Goal: Book appointment/travel/reservation

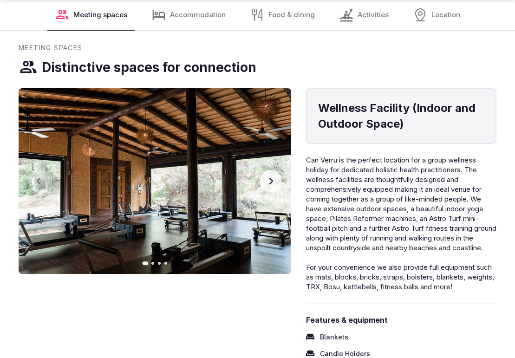
scroll to position [1098, 0]
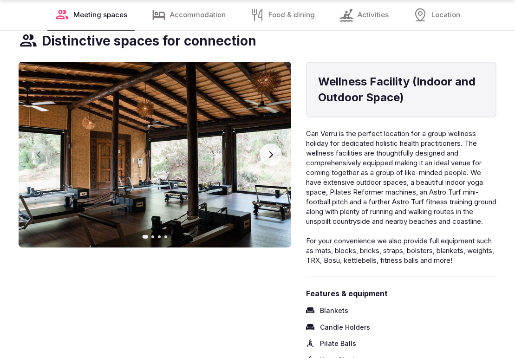
click at [276, 144] on button "Next slide" at bounding box center [271, 155] width 22 height 22
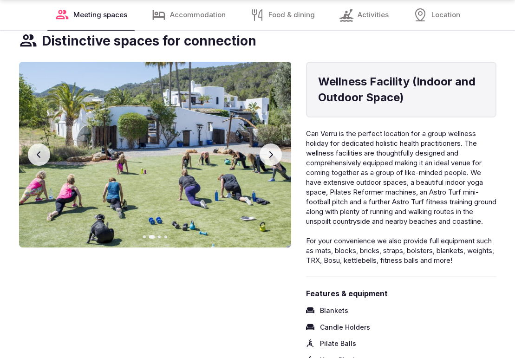
click at [276, 144] on button "Next slide" at bounding box center [271, 155] width 22 height 22
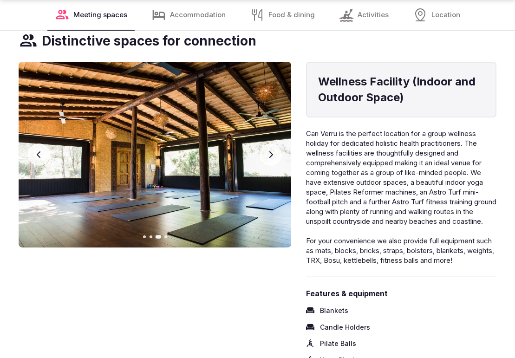
click at [276, 144] on button "Next slide" at bounding box center [271, 155] width 22 height 22
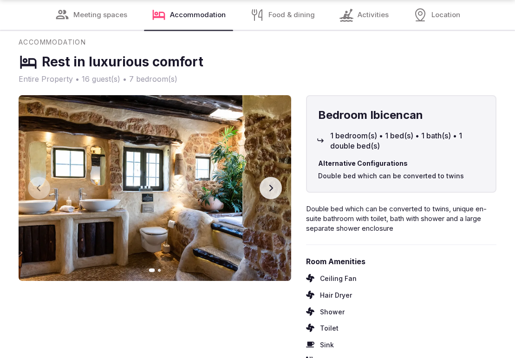
scroll to position [2433, 0]
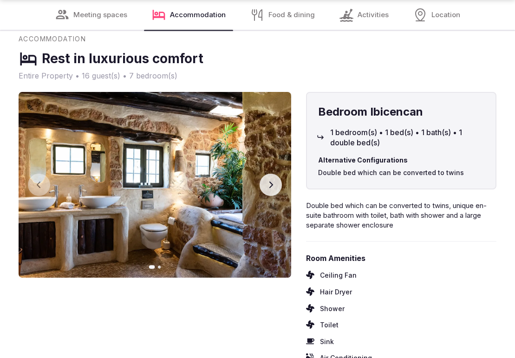
click at [277, 174] on button "Next slide" at bounding box center [271, 185] width 22 height 22
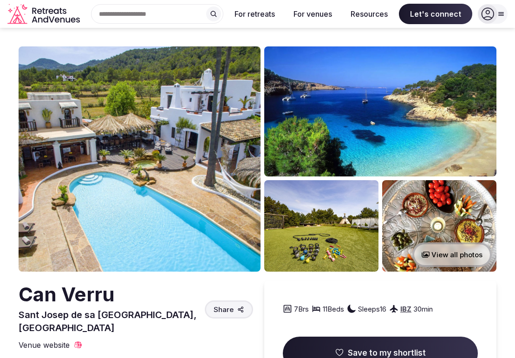
scroll to position [0, 0]
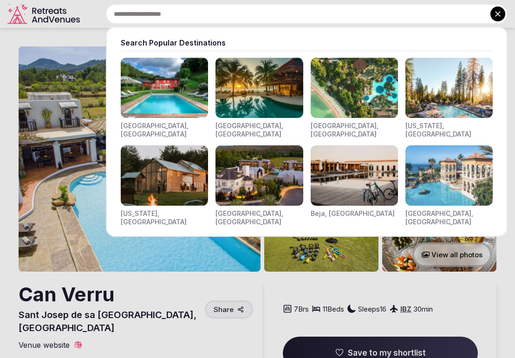
click at [137, 15] on div "Search Popular Destinations [GEOGRAPHIC_DATA], [GEOGRAPHIC_DATA] [GEOGRAPHIC_DA…" at bounding box center [296, 14] width 424 height 20
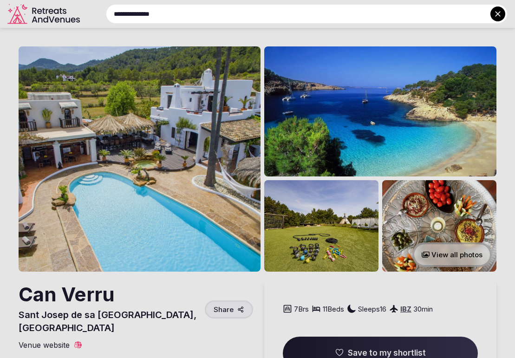
type input "**********"
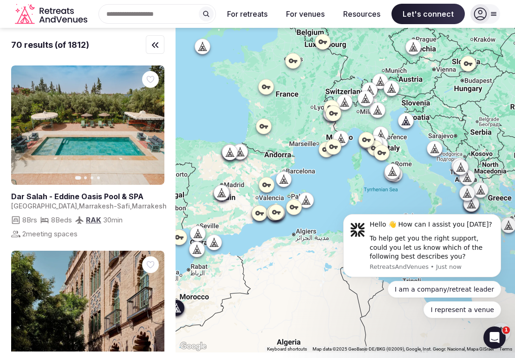
click at [157, 122] on button "Next slide" at bounding box center [151, 125] width 15 height 15
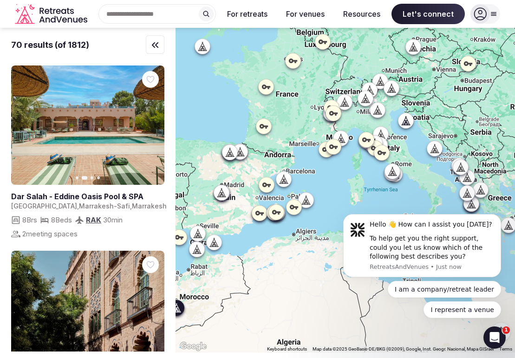
click at [157, 122] on button "Next slide" at bounding box center [151, 125] width 15 height 15
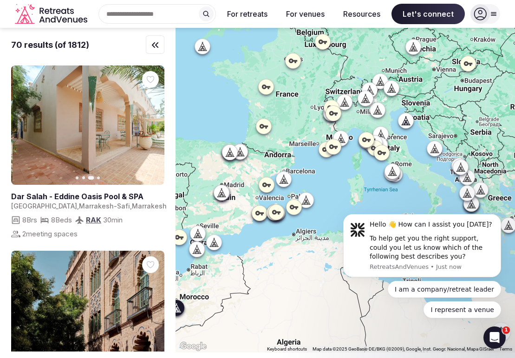
click at [157, 122] on button "Next slide" at bounding box center [151, 125] width 15 height 15
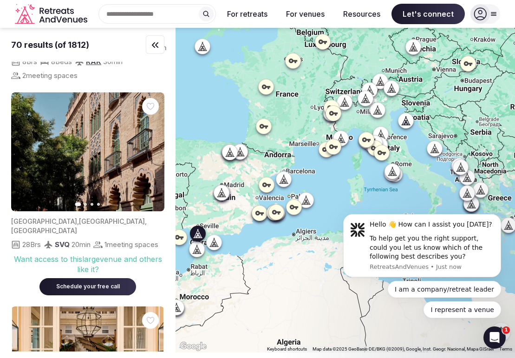
scroll to position [159, 0]
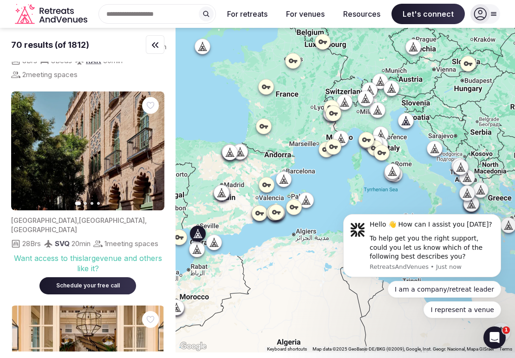
click at [154, 149] on icon "button" at bounding box center [151, 150] width 7 height 7
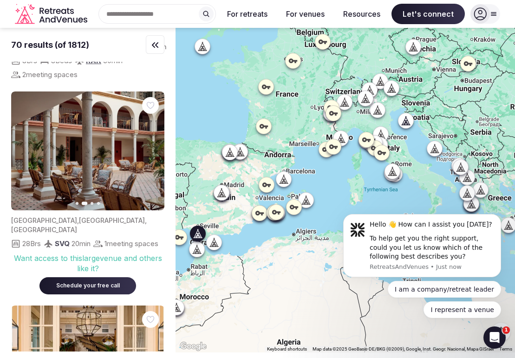
click at [154, 149] on icon "button" at bounding box center [151, 150] width 7 height 7
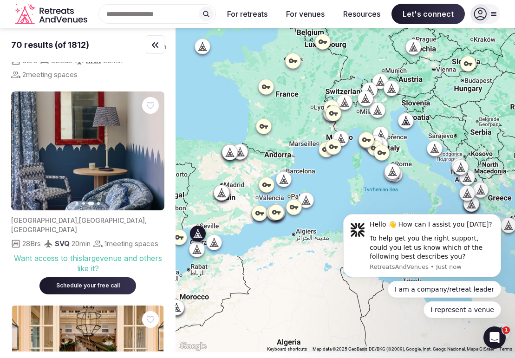
click at [154, 149] on icon "button" at bounding box center [151, 150] width 7 height 7
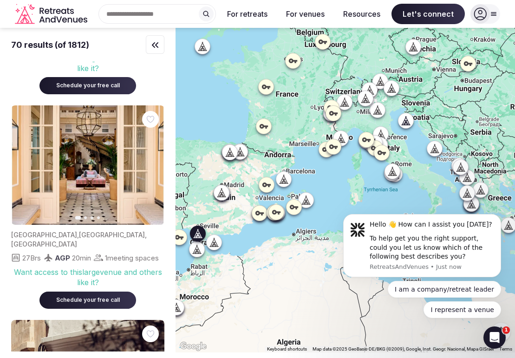
scroll to position [366, 0]
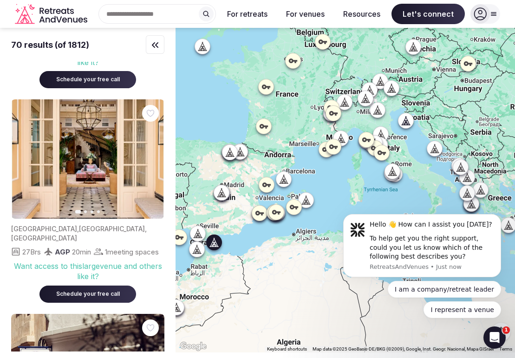
click at [153, 161] on icon "button" at bounding box center [151, 159] width 7 height 7
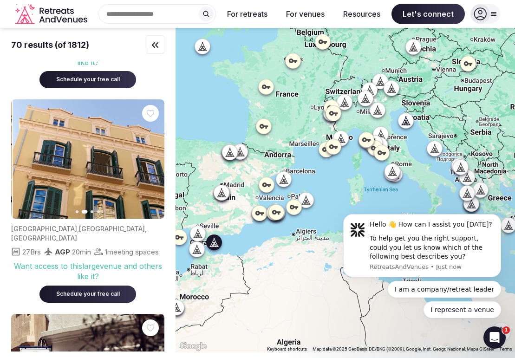
click at [153, 163] on icon "button" at bounding box center [152, 159] width 4 height 7
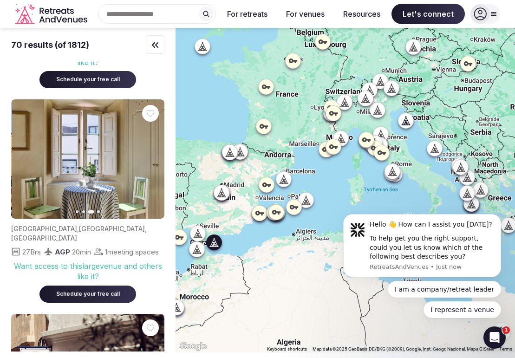
click at [153, 163] on icon "button" at bounding box center [152, 159] width 4 height 7
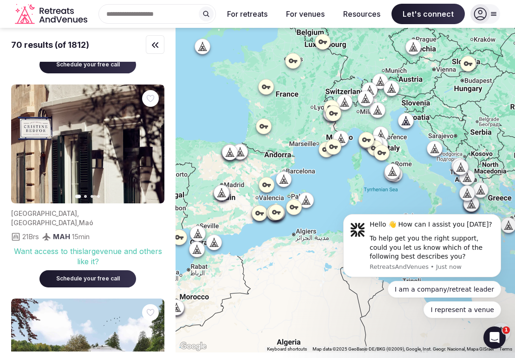
scroll to position [615, 0]
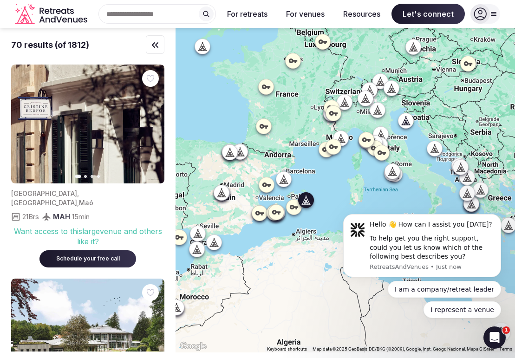
click at [147, 138] on img at bounding box center [87, 124] width 153 height 119
click at [150, 132] on button "Next slide" at bounding box center [151, 124] width 15 height 15
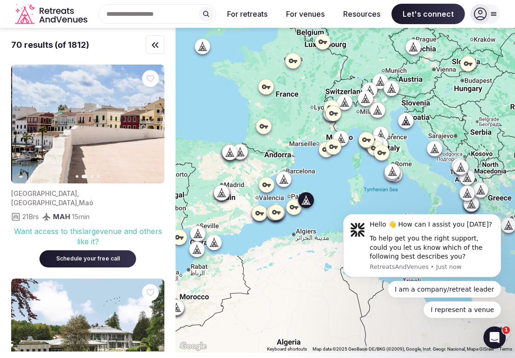
click at [150, 132] on button "Next slide" at bounding box center [151, 124] width 15 height 15
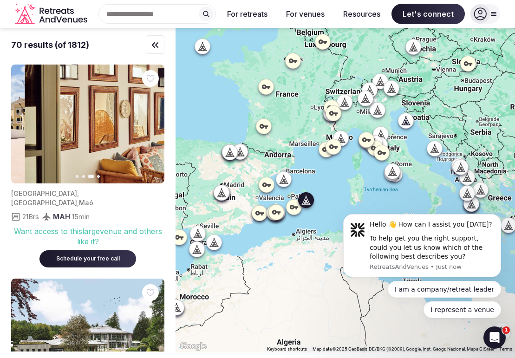
click at [150, 132] on button "Next slide" at bounding box center [151, 124] width 15 height 15
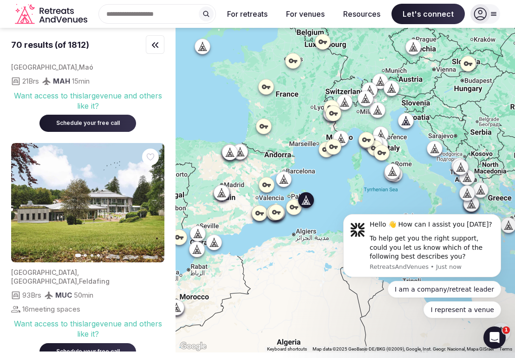
scroll to position [770, 0]
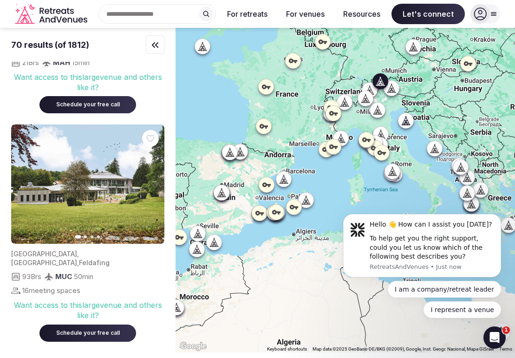
click at [151, 181] on icon "button" at bounding box center [151, 183] width 7 height 7
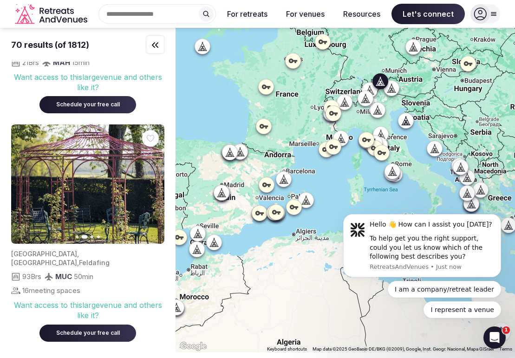
click at [151, 181] on icon "button" at bounding box center [151, 183] width 7 height 7
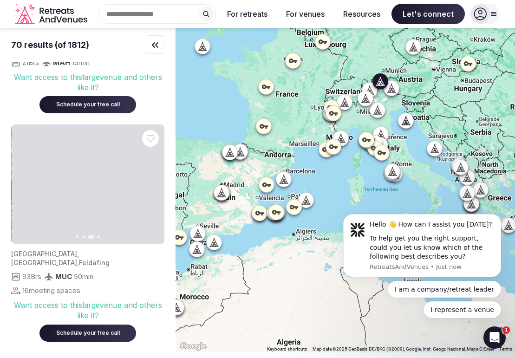
click at [151, 181] on icon "button" at bounding box center [151, 183] width 7 height 7
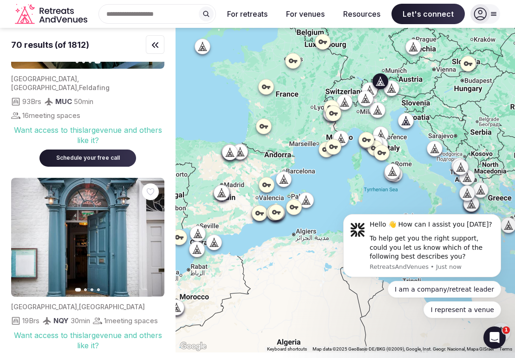
scroll to position [971, 0]
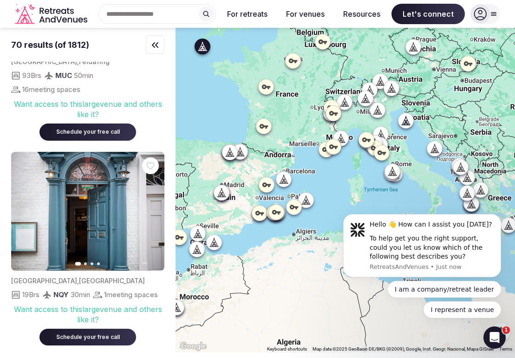
click at [153, 208] on icon "button" at bounding box center [151, 211] width 7 height 7
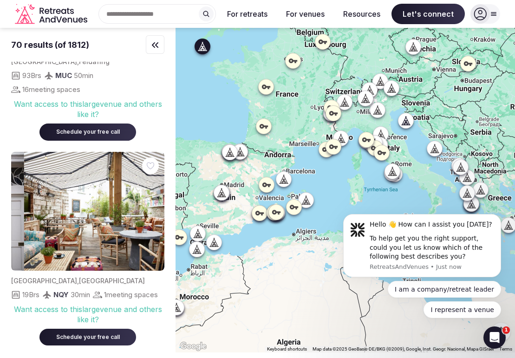
click at [153, 208] on icon "button" at bounding box center [152, 211] width 4 height 7
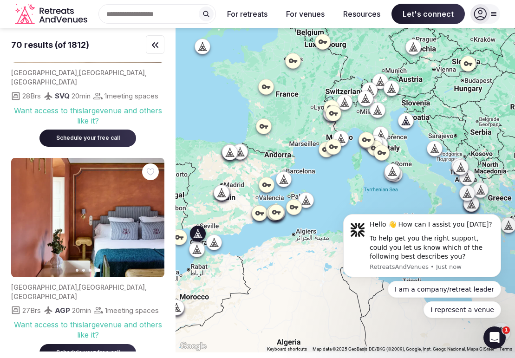
scroll to position [279, 0]
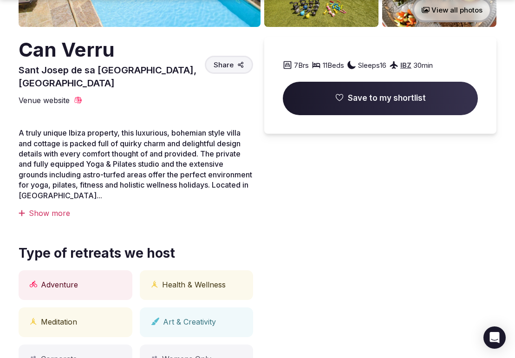
scroll to position [249, 0]
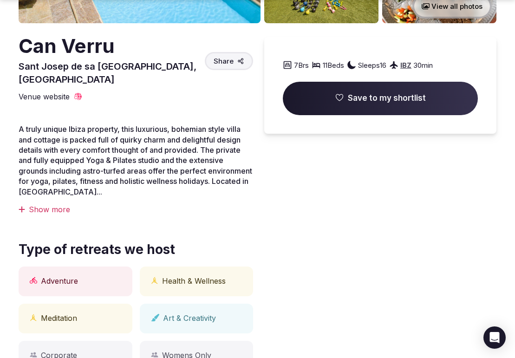
click at [52, 205] on div "Show more" at bounding box center [136, 210] width 235 height 10
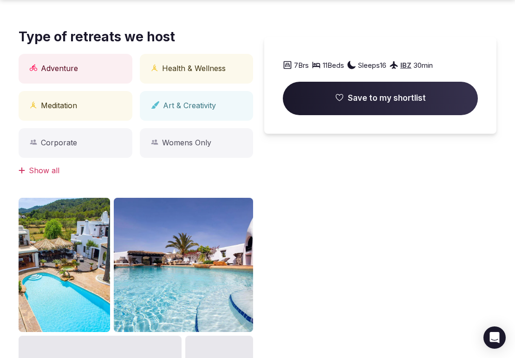
scroll to position [474, 0]
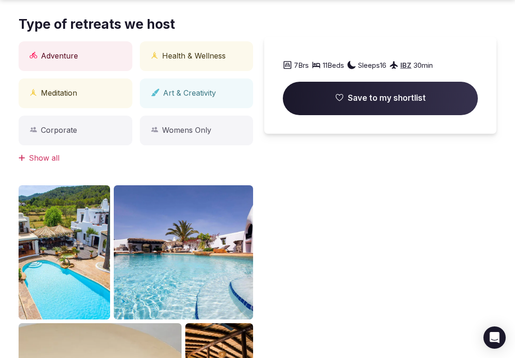
click at [55, 153] on div "Show all" at bounding box center [136, 158] width 235 height 10
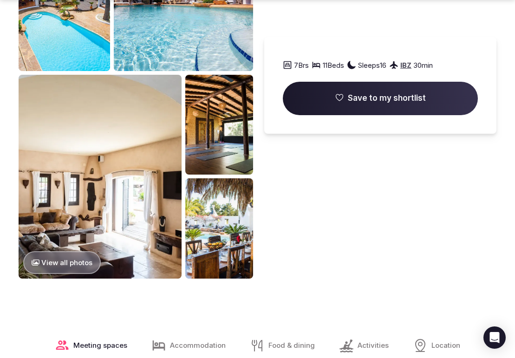
scroll to position [845, 0]
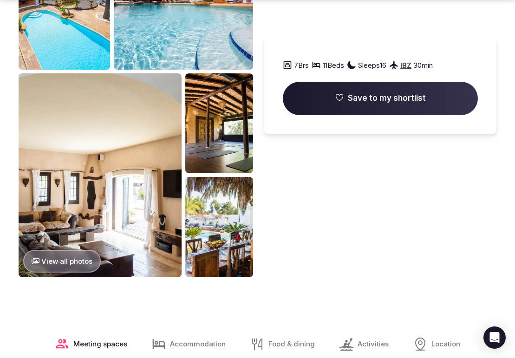
click at [73, 250] on button "View all photos" at bounding box center [62, 261] width 78 height 23
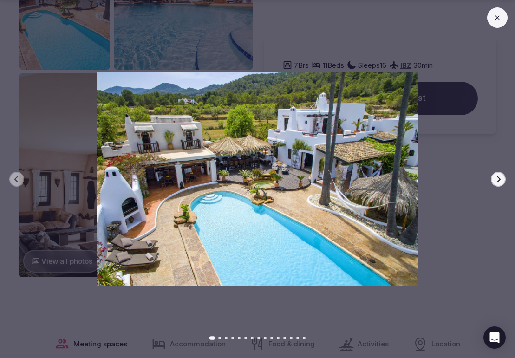
click at [504, 180] on button "Next slide" at bounding box center [498, 179] width 15 height 15
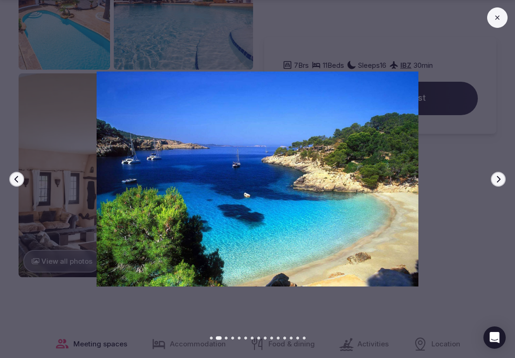
click at [504, 180] on button "Next slide" at bounding box center [498, 179] width 15 height 15
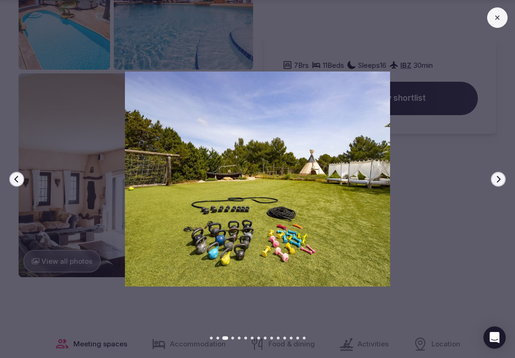
click at [504, 180] on button "Next slide" at bounding box center [498, 179] width 15 height 15
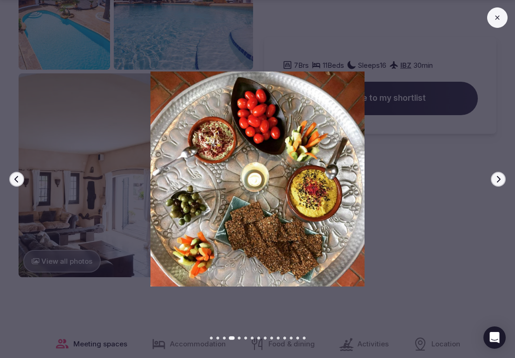
click at [504, 180] on button "Next slide" at bounding box center [498, 179] width 15 height 15
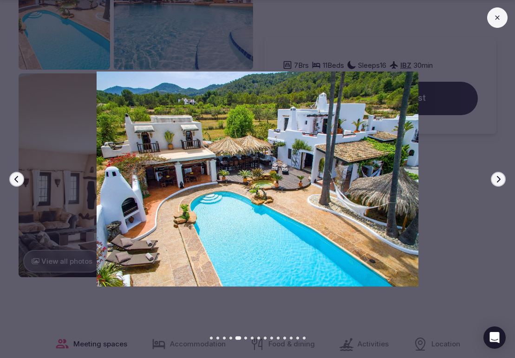
click at [504, 180] on button "Next slide" at bounding box center [498, 179] width 15 height 15
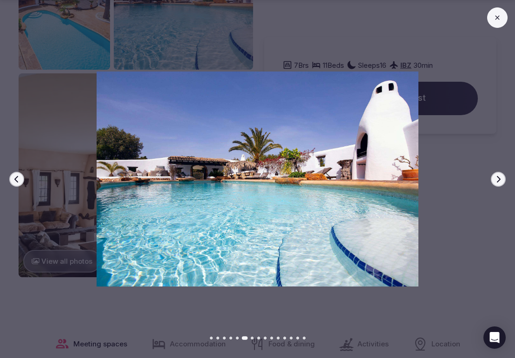
click at [504, 180] on button "Next slide" at bounding box center [498, 179] width 15 height 15
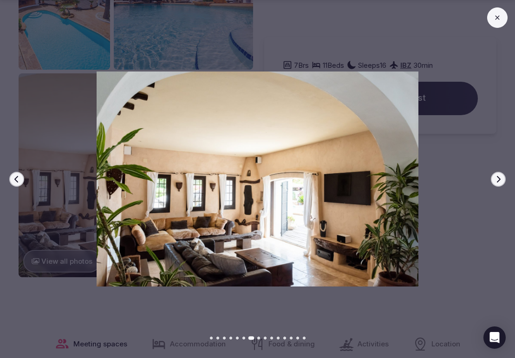
click at [504, 180] on button "Next slide" at bounding box center [498, 179] width 15 height 15
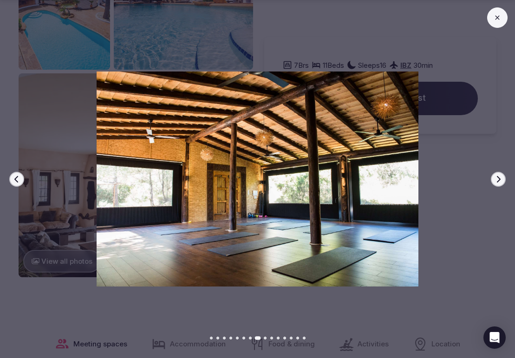
click at [504, 180] on button "Next slide" at bounding box center [498, 179] width 15 height 15
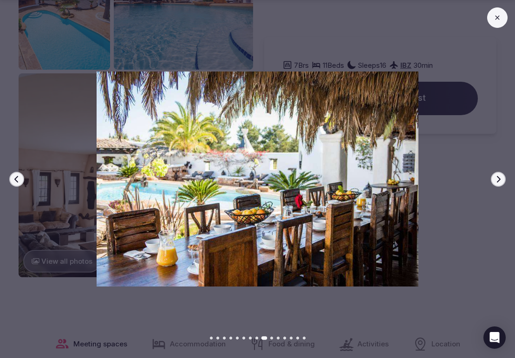
click at [504, 180] on button "Next slide" at bounding box center [498, 179] width 15 height 15
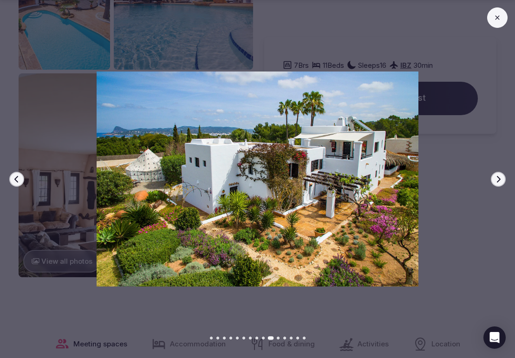
click at [504, 181] on button "Next slide" at bounding box center [498, 179] width 15 height 15
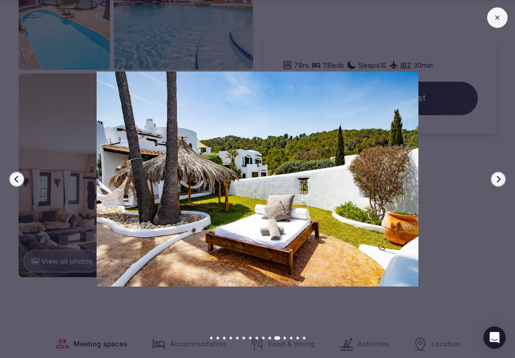
click at [500, 177] on icon "button" at bounding box center [498, 179] width 7 height 7
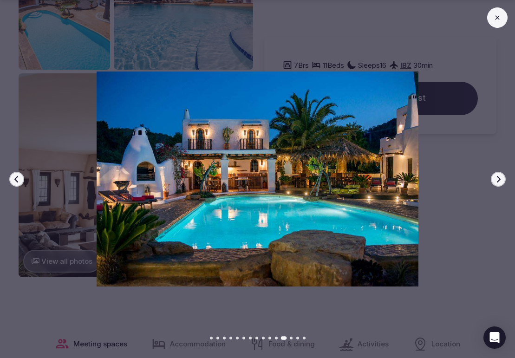
click at [500, 177] on icon "button" at bounding box center [498, 179] width 7 height 7
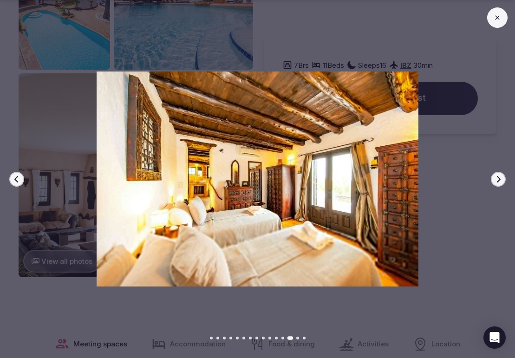
click at [500, 177] on icon "button" at bounding box center [498, 179] width 7 height 7
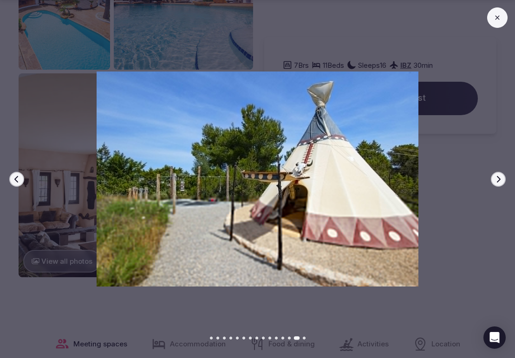
click at [501, 175] on button "Next slide" at bounding box center [498, 179] width 15 height 15
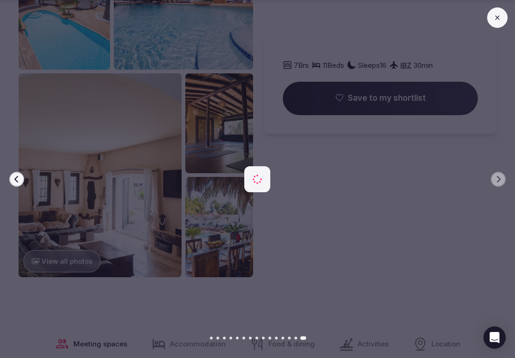
click at [495, 20] on icon at bounding box center [497, 17] width 7 height 7
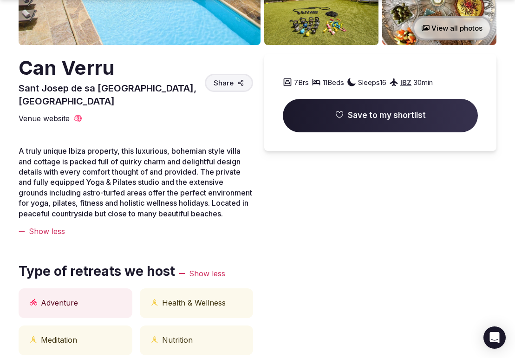
scroll to position [232, 0]
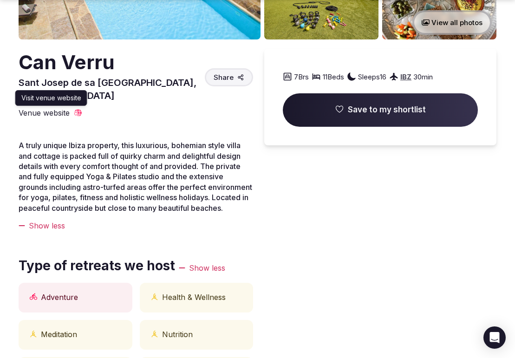
click at [53, 108] on span "Venue website" at bounding box center [44, 113] width 51 height 10
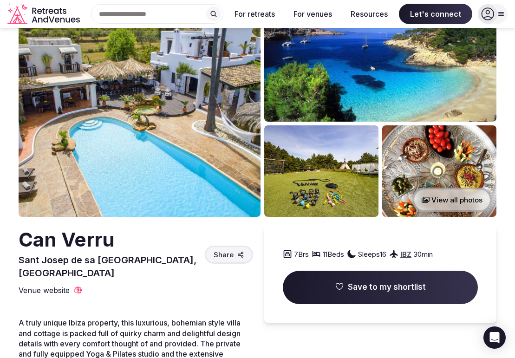
scroll to position [26, 0]
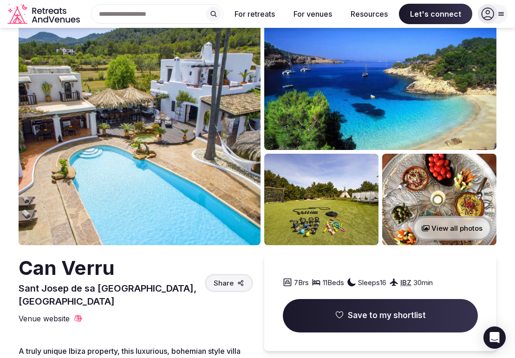
click at [365, 314] on span "Save to my shortlist" at bounding box center [387, 315] width 78 height 11
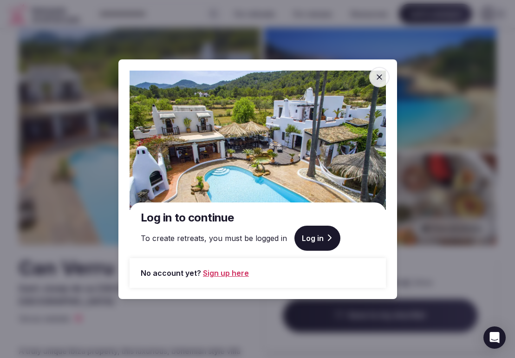
click at [231, 271] on link "Sign up here" at bounding box center [226, 272] width 46 height 11
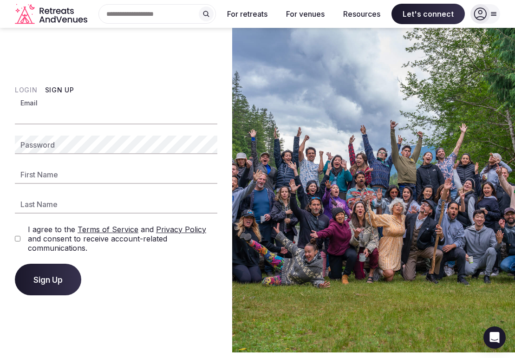
type input "**********"
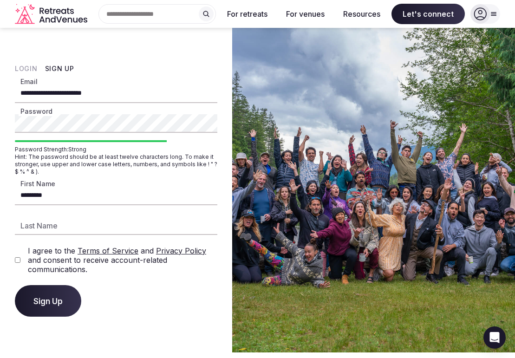
type input "*********"
type input "*******"
click at [53, 305] on span "Sign Up" at bounding box center [47, 301] width 29 height 9
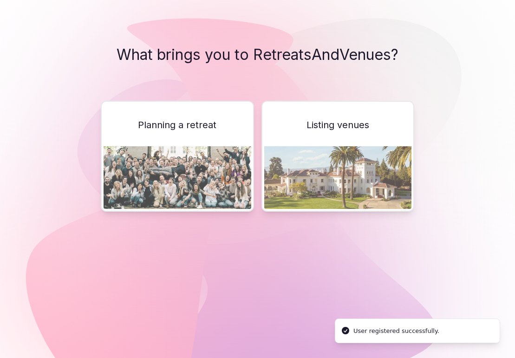
click at [218, 128] on div "Planning a retreat" at bounding box center [177, 156] width 153 height 111
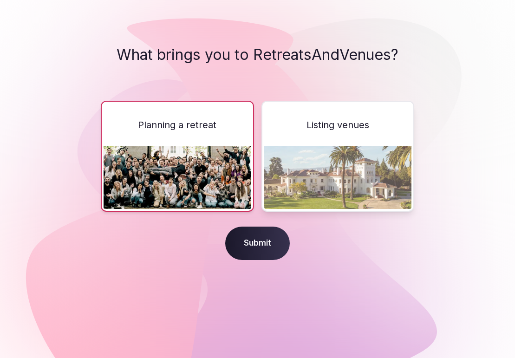
click at [262, 242] on span "Submit" at bounding box center [257, 243] width 65 height 33
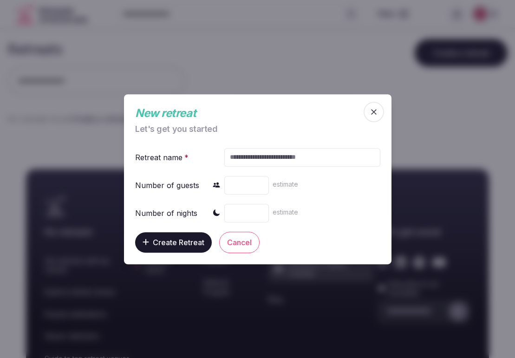
click at [258, 155] on input "text" at bounding box center [302, 157] width 156 height 19
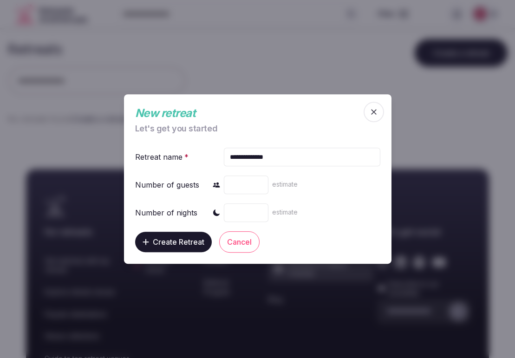
type input "**********"
click at [248, 187] on input "number" at bounding box center [246, 185] width 45 height 19
click at [257, 182] on input "*" at bounding box center [246, 185] width 45 height 19
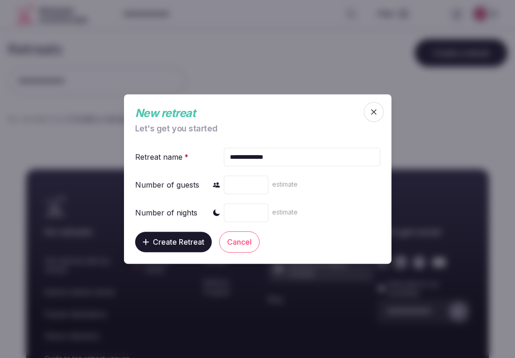
click at [257, 182] on input "*" at bounding box center [246, 185] width 45 height 19
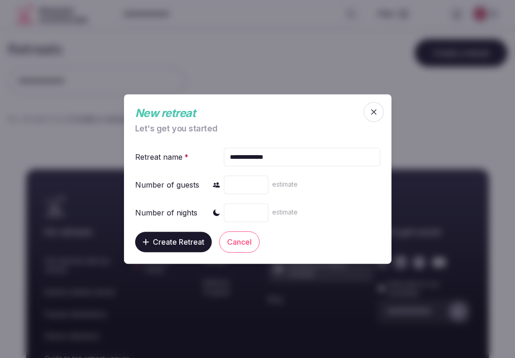
click at [257, 182] on input "*" at bounding box center [246, 185] width 45 height 19
type input "**"
click at [257, 182] on input "**" at bounding box center [246, 185] width 45 height 19
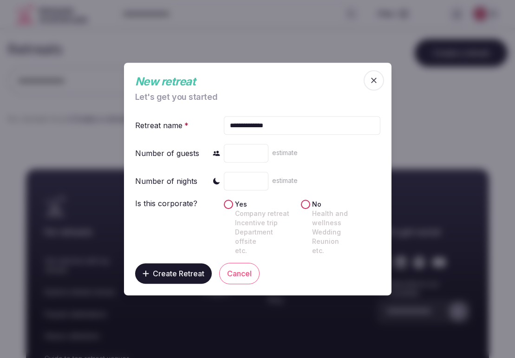
click at [258, 191] on input "*" at bounding box center [246, 181] width 45 height 19
click at [258, 183] on input "*" at bounding box center [246, 181] width 45 height 19
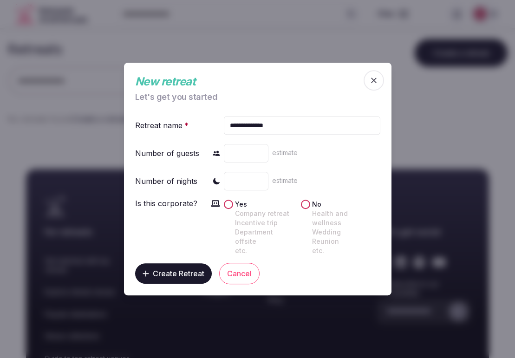
type input "*"
click at [258, 183] on input "*" at bounding box center [246, 181] width 45 height 19
click at [305, 208] on button "No Health and wellness Wedding Reunion etc." at bounding box center [305, 204] width 9 height 9
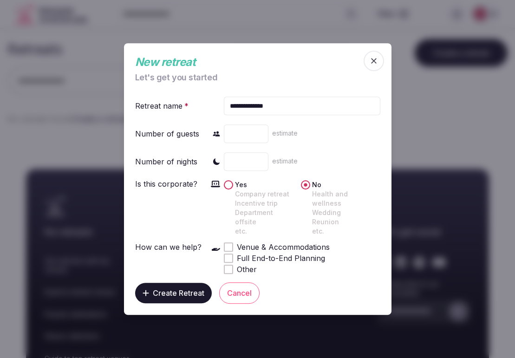
click at [226, 245] on div at bounding box center [228, 247] width 7 height 7
click at [189, 289] on span "Create Retreat" at bounding box center [179, 293] width 52 height 9
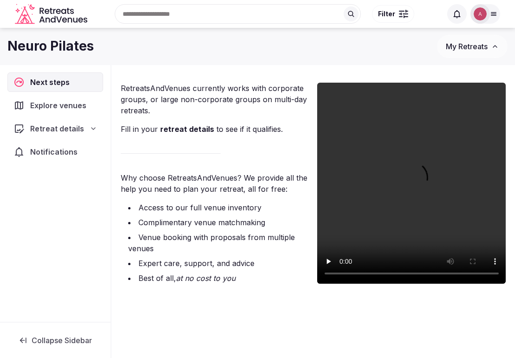
scroll to position [56, 0]
click at [69, 107] on span "Explore venues" at bounding box center [60, 105] width 59 height 11
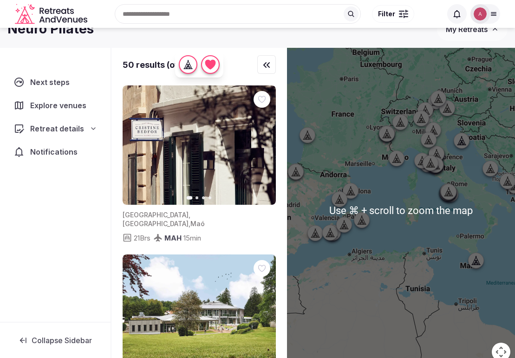
scroll to position [13, 0]
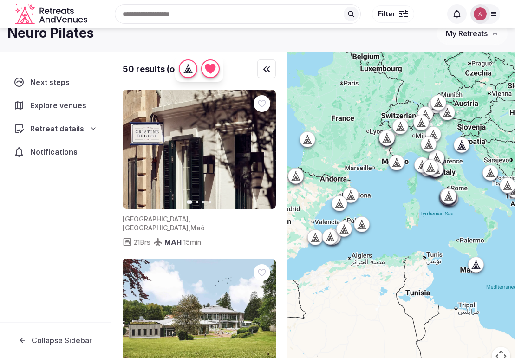
click at [64, 130] on span "Retreat details" at bounding box center [57, 128] width 54 height 11
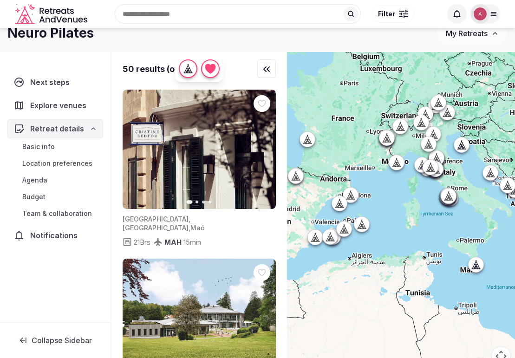
click at [54, 145] on span "Basic info" at bounding box center [38, 146] width 33 height 9
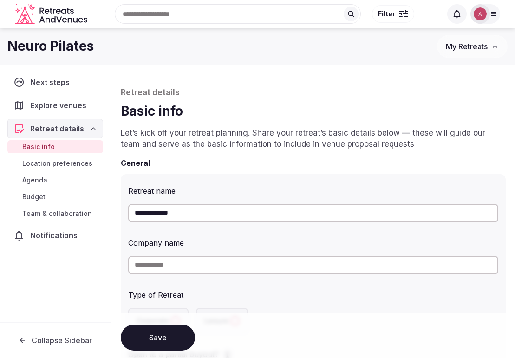
click at [53, 86] on span "Next steps" at bounding box center [51, 82] width 43 height 11
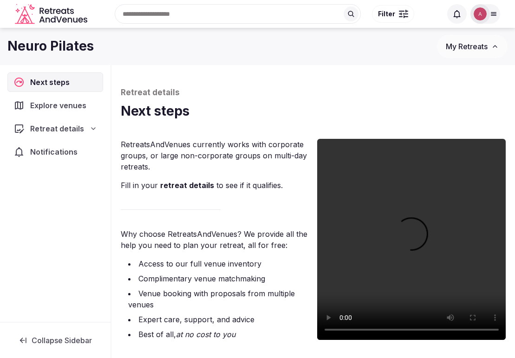
click at [40, 15] on icon "Retreats and Venues company logo" at bounding box center [52, 14] width 74 height 21
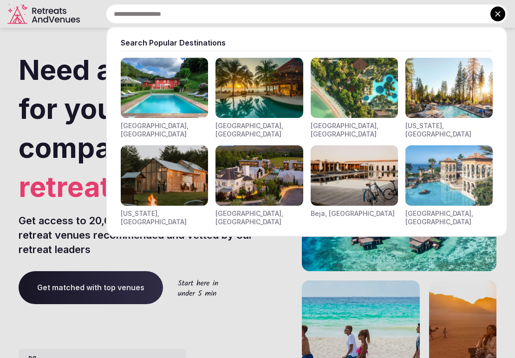
click at [152, 10] on div "Search Popular Destinations [GEOGRAPHIC_DATA], [GEOGRAPHIC_DATA] [GEOGRAPHIC_DA…" at bounding box center [296, 14] width 424 height 20
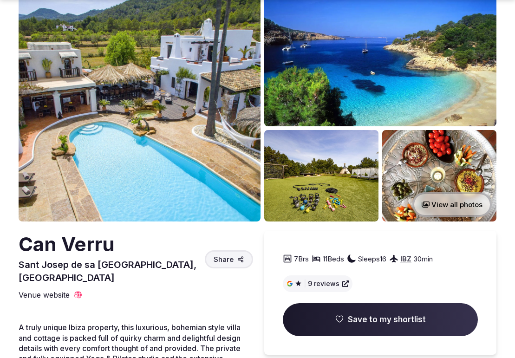
scroll to position [128, 0]
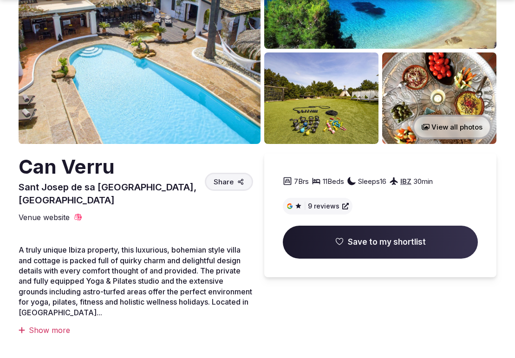
click at [354, 242] on span "Save to my shortlist" at bounding box center [387, 242] width 78 height 11
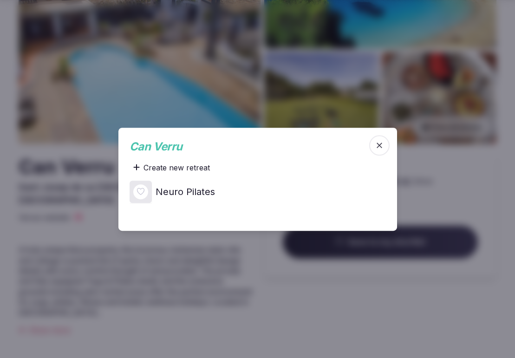
click at [190, 189] on h4 "Neuro Pilates" at bounding box center [185, 191] width 59 height 13
click at [384, 145] on icon "button" at bounding box center [379, 145] width 9 height 9
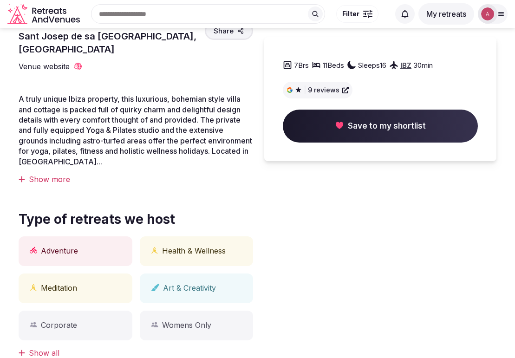
scroll to position [251, 0]
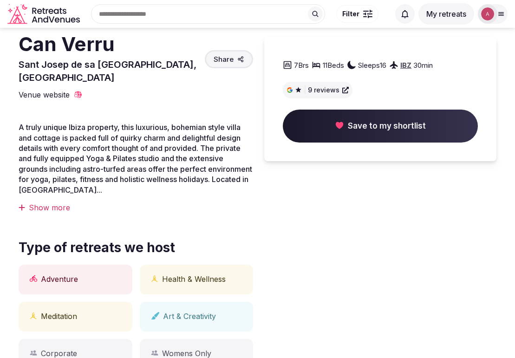
click at [67, 203] on div "Show more" at bounding box center [136, 208] width 235 height 10
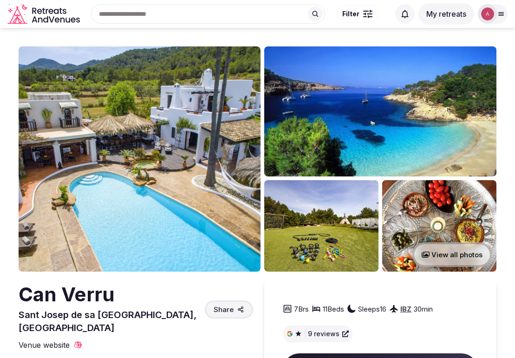
scroll to position [0, 0]
click at [502, 18] on div at bounding box center [493, 14] width 30 height 20
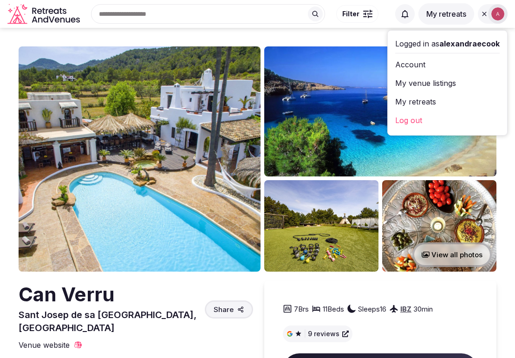
click at [406, 64] on link "Account" at bounding box center [448, 64] width 105 height 15
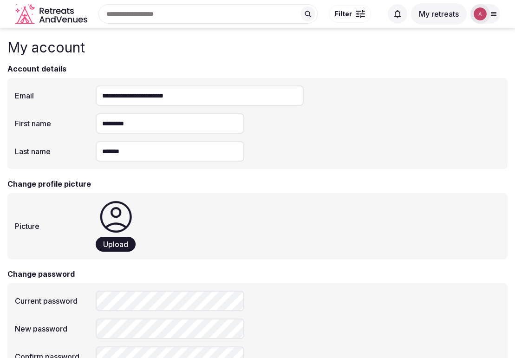
click at [352, 14] on button "Filter" at bounding box center [350, 14] width 42 height 18
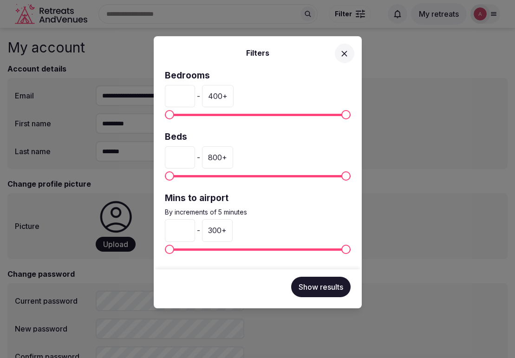
click at [343, 55] on icon at bounding box center [345, 54] width 10 height 10
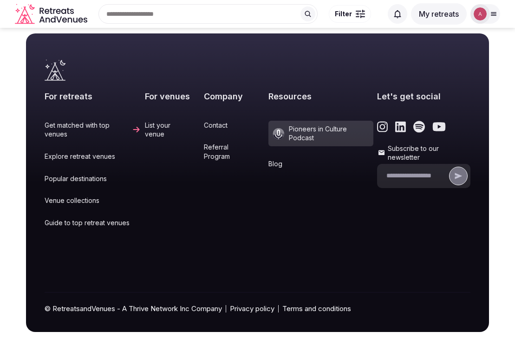
scroll to position [404, 0]
click at [211, 121] on link "Contact" at bounding box center [234, 125] width 61 height 9
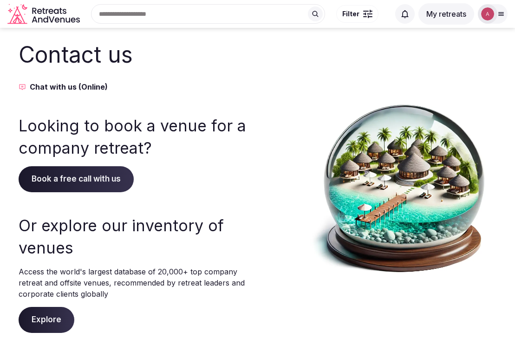
click at [105, 174] on span "Book a free call with us" at bounding box center [76, 179] width 115 height 26
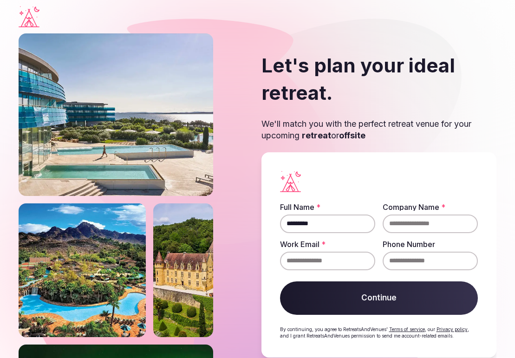
type input "*********"
type input "**********"
click at [397, 298] on button "Continue" at bounding box center [379, 298] width 198 height 33
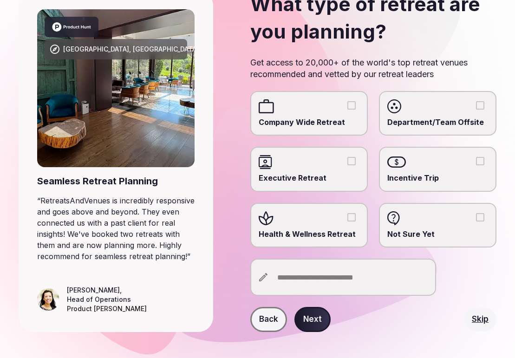
scroll to position [80, 0]
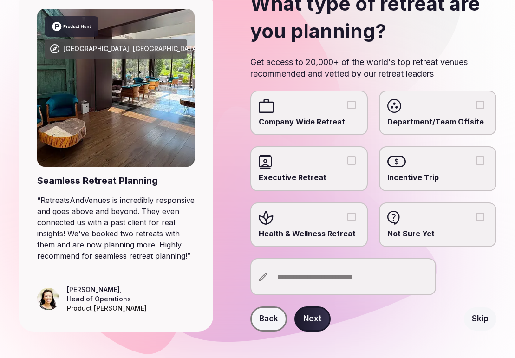
click at [350, 216] on button "Health & Wellness Retreat" at bounding box center [352, 217] width 8 height 8
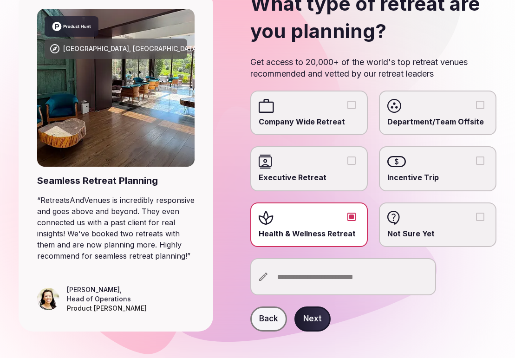
click at [296, 277] on input "text" at bounding box center [344, 276] width 186 height 37
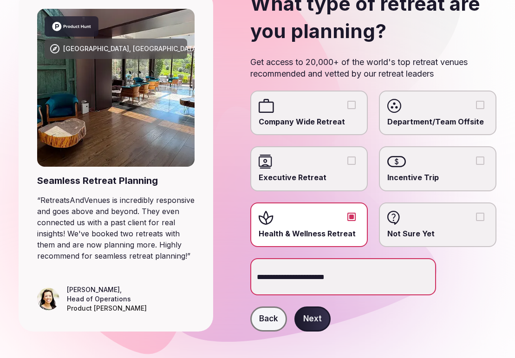
type input "**********"
click at [309, 318] on button "Next" at bounding box center [313, 319] width 36 height 25
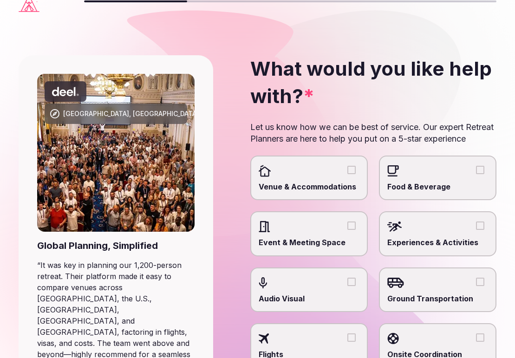
scroll to position [28, 0]
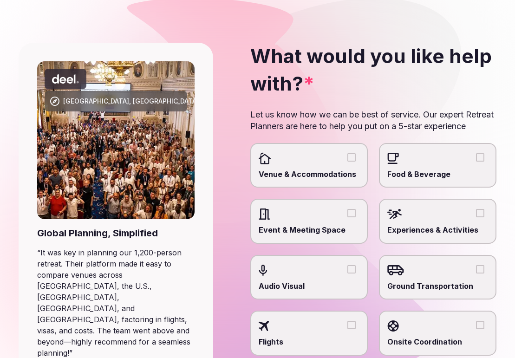
click at [354, 162] on button "Venue & Accommodations" at bounding box center [352, 157] width 8 height 8
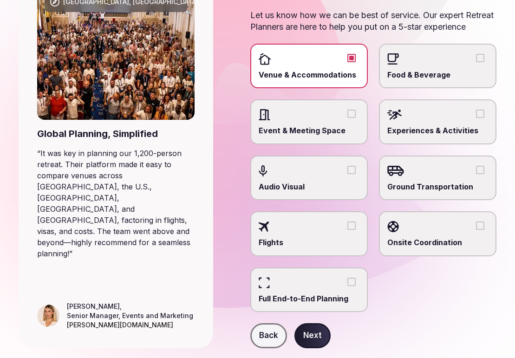
scroll to position [136, 0]
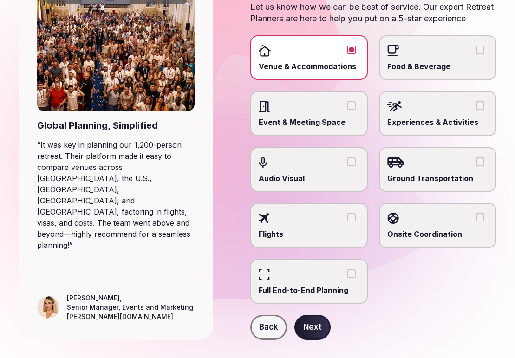
click at [482, 110] on button "Experiences & Activities" at bounding box center [480, 105] width 8 height 8
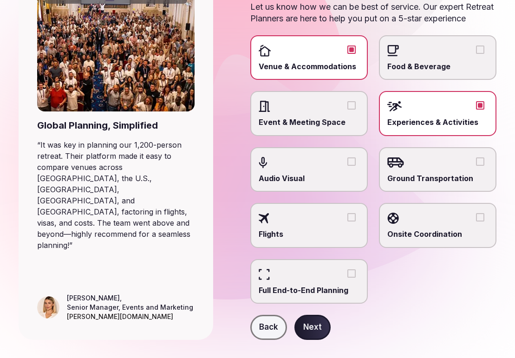
click at [483, 54] on button "Food & Beverage" at bounding box center [480, 50] width 8 height 8
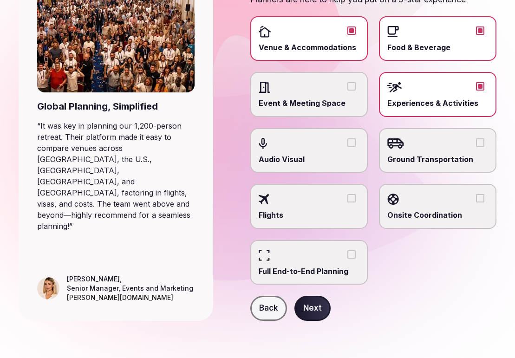
scroll to position [164, 0]
click at [314, 316] on button "Next" at bounding box center [313, 308] width 36 height 25
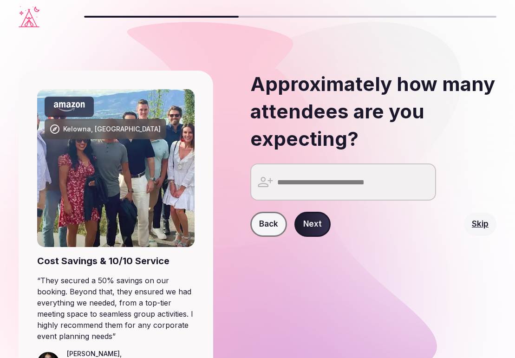
scroll to position [5, 0]
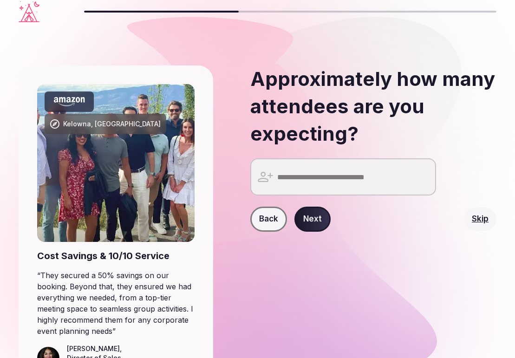
click at [426, 174] on input "*" at bounding box center [344, 176] width 186 height 37
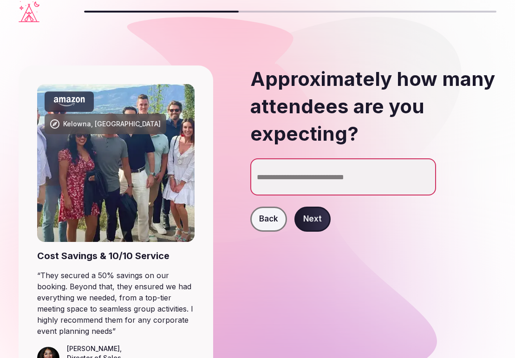
click at [426, 174] on input "*" at bounding box center [344, 176] width 186 height 37
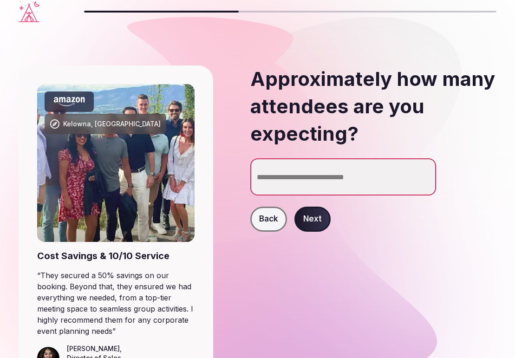
click at [426, 174] on input "*" at bounding box center [344, 176] width 186 height 37
type input "**"
click at [426, 174] on input "**" at bounding box center [344, 176] width 186 height 37
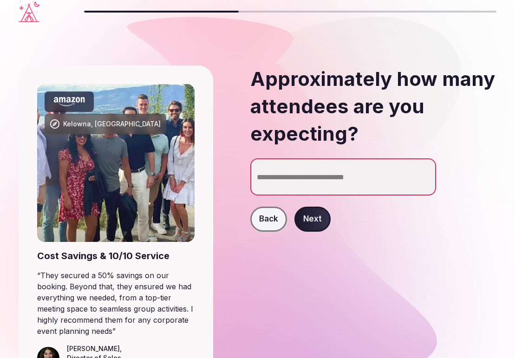
click at [313, 215] on button "Next" at bounding box center [313, 219] width 36 height 25
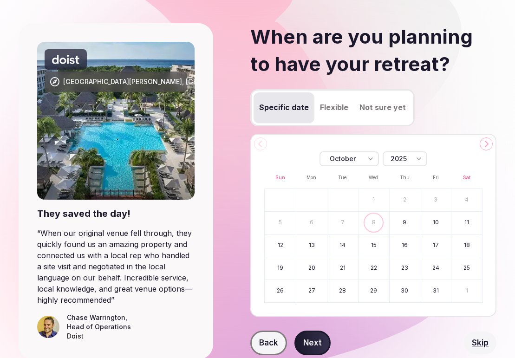
scroll to position [58, 0]
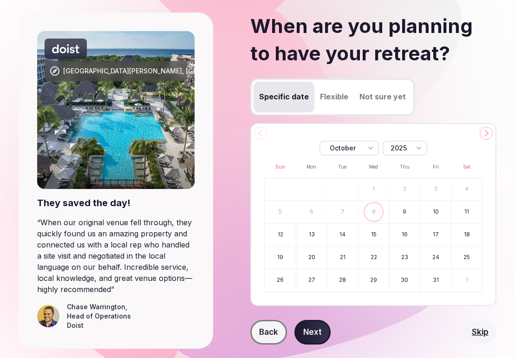
click at [405, 151] on html "Playa Del Carmen, Mexico They saved the day! “ When our original venue fell thr…" at bounding box center [257, 121] width 515 height 358
click at [353, 147] on html "Playa Del Carmen, Mexico They saved the day! “ When our original venue fell thr…" at bounding box center [257, 121] width 515 height 358
click at [278, 277] on button "25" at bounding box center [280, 281] width 31 height 22
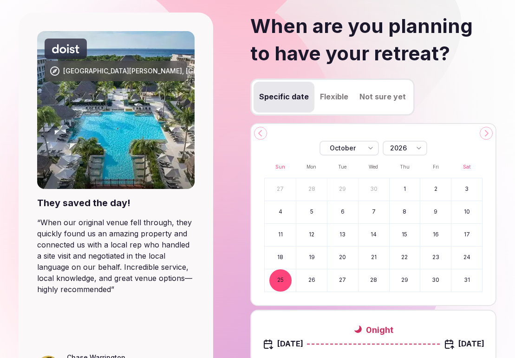
click at [437, 279] on button "30" at bounding box center [436, 281] width 31 height 22
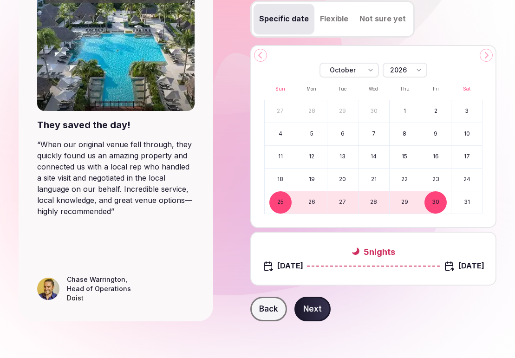
scroll to position [136, 0]
click at [319, 315] on button "Next" at bounding box center [313, 309] width 36 height 25
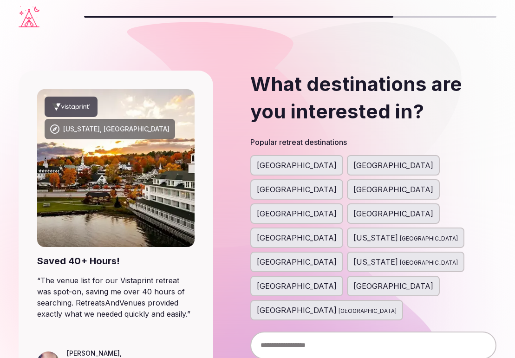
click at [354, 164] on span "[GEOGRAPHIC_DATA]" at bounding box center [394, 165] width 80 height 11
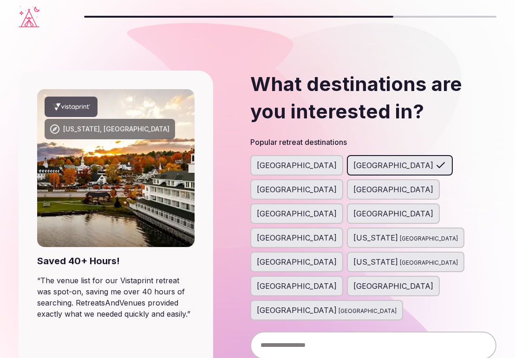
click at [436, 163] on icon at bounding box center [441, 165] width 11 height 11
click at [311, 232] on span "Portugal" at bounding box center [297, 237] width 80 height 11
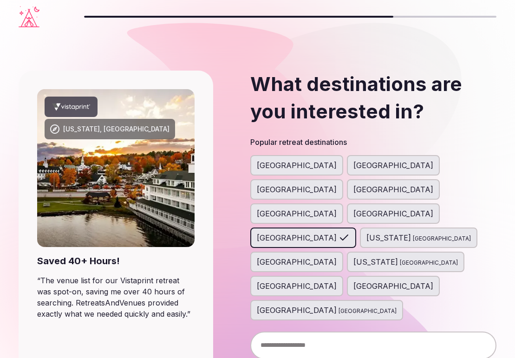
click at [354, 164] on span "[GEOGRAPHIC_DATA]" at bounding box center [394, 165] width 80 height 11
click at [337, 281] on span "[GEOGRAPHIC_DATA]" at bounding box center [297, 286] width 80 height 11
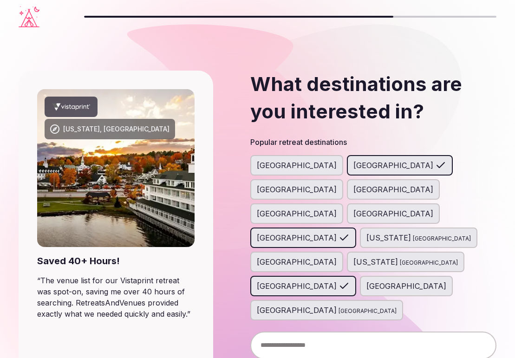
click at [434, 184] on span "[GEOGRAPHIC_DATA]" at bounding box center [394, 189] width 80 height 11
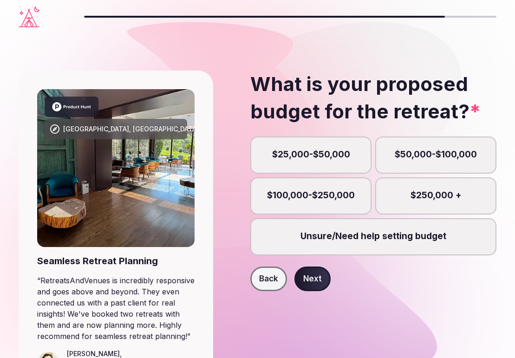
click at [303, 162] on label "$25,000-$50,000" at bounding box center [311, 155] width 121 height 37
click at [311, 162] on button "$25,000-$50,000" at bounding box center [315, 159] width 9 height 9
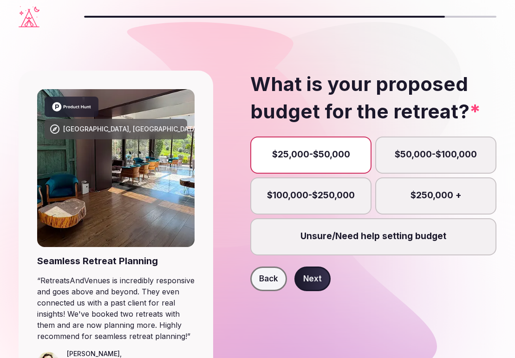
scroll to position [9, 0]
click at [312, 278] on button "Next" at bounding box center [313, 279] width 36 height 25
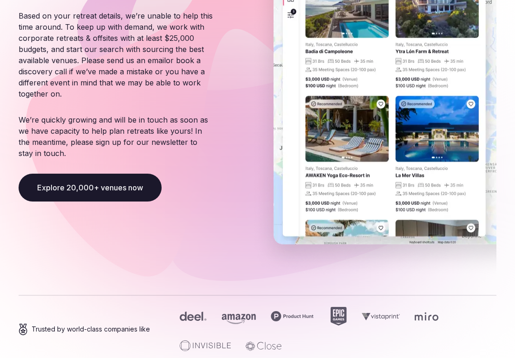
scroll to position [166, 0]
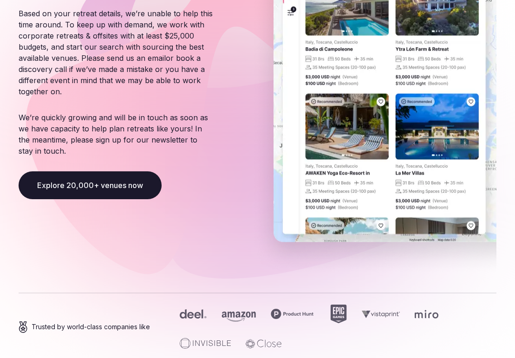
click at [130, 188] on button "Explore 20,000+ venues now" at bounding box center [90, 186] width 143 height 28
click at [136, 192] on button "Explore 20,000+ venues now" at bounding box center [90, 186] width 143 height 28
